Goal: Check status: Check status

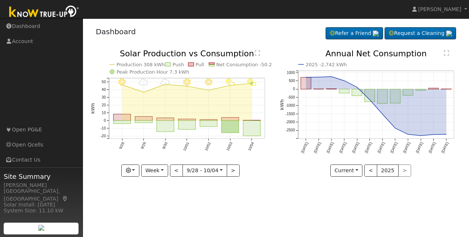
click at [299, 78] on icon "2025 -2,742 kWh [DATE] Nov '[DATE] Jan '[DATE] Mar '[DATE] May '[DATE] [DATE] '…" at bounding box center [370, 111] width 181 height 122
click at [36, 25] on link "Dashboard" at bounding box center [41, 26] width 83 height 15
click at [427, 133] on icon "2025 -2,742 kWh Oct '24 Nov '24 Dec '24 Jan '25 Feb '25 Mar '25 Apr '25 May '25…" at bounding box center [370, 111] width 181 height 122
click at [446, 51] on text "" at bounding box center [446, 53] width 5 height 6
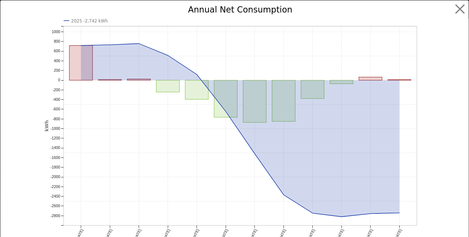
click at [416, 184] on icon "2025 -2,742 kWh Oct '24 Nov '24 Dec '24 Jan '25 Feb '25 Mar '25 Apr '25 May '25…" at bounding box center [235, 133] width 380 height 254
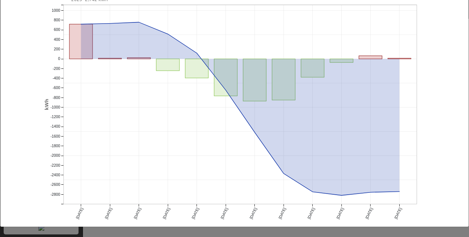
click at [397, 73] on icon "2025 -2,742 kWh Oct '24 Nov '24 Dec '24 Jan '25 Feb '25 Mar '25 Apr '25 May '25…" at bounding box center [235, 111] width 380 height 254
click at [341, 111] on icon "2025 -2,742 kWh Oct '24 Nov '24 Dec '24 Jan '25 Feb '25 Mar '25 Apr '25 May '25…" at bounding box center [235, 111] width 380 height 254
click at [159, 70] on rect "onclick=""" at bounding box center [167, 65] width 23 height 12
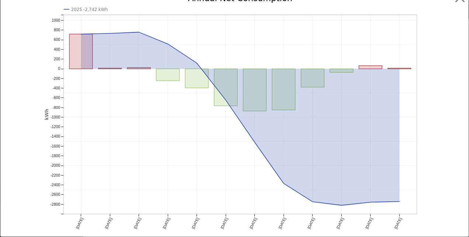
scroll to position [0, 0]
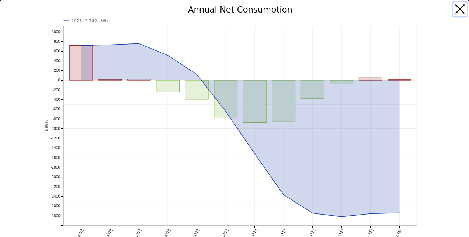
click at [453, 12] on button "button" at bounding box center [460, 9] width 14 height 14
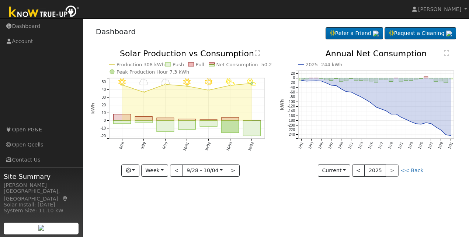
click at [255, 52] on text "" at bounding box center [257, 53] width 5 height 6
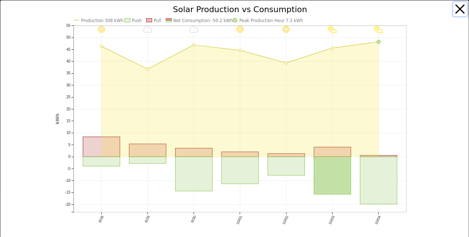
click at [453, 13] on button "button" at bounding box center [460, 9] width 14 height 14
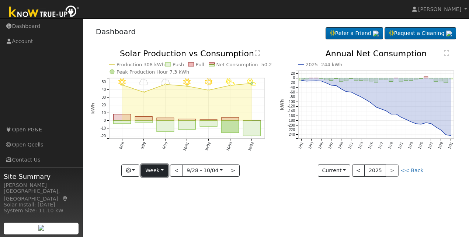
click at [166, 172] on button "Week" at bounding box center [154, 171] width 27 height 13
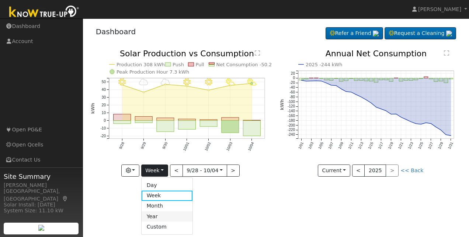
click at [166, 213] on link "Year" at bounding box center [167, 217] width 51 height 10
type input "2024-10-01"
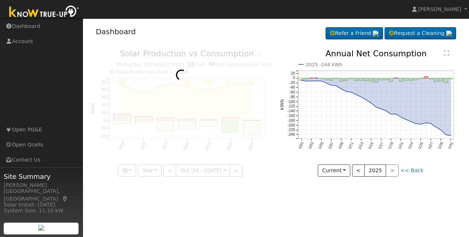
click at [166, 213] on div "User Profile First name Last name Email Email Notifications No Emails No Emails…" at bounding box center [276, 127] width 386 height 219
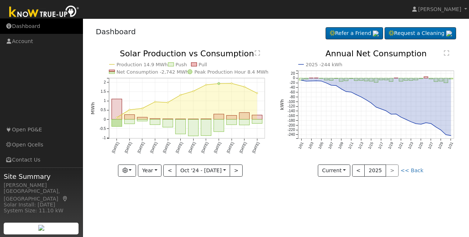
click at [32, 29] on link "Dashboard" at bounding box center [41, 26] width 83 height 15
